Goal: Task Accomplishment & Management: Manage account settings

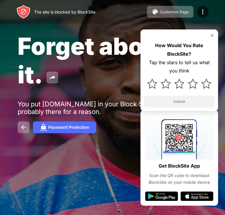
click at [213, 36] on img at bounding box center [212, 35] width 5 height 5
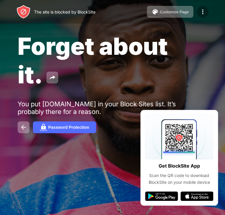
click at [203, 9] on img at bounding box center [202, 11] width 7 height 7
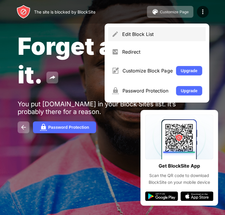
click at [151, 36] on div "Edit Block List" at bounding box center [162, 34] width 80 height 6
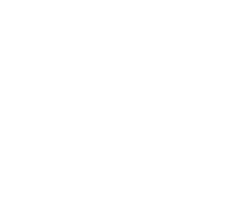
click at [183, 0] on html at bounding box center [112, 0] width 225 height 0
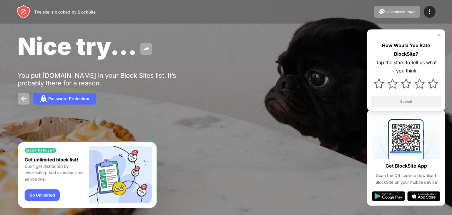
click at [438, 35] on img at bounding box center [439, 35] width 5 height 5
